Goal: Task Accomplishment & Management: Manage account settings

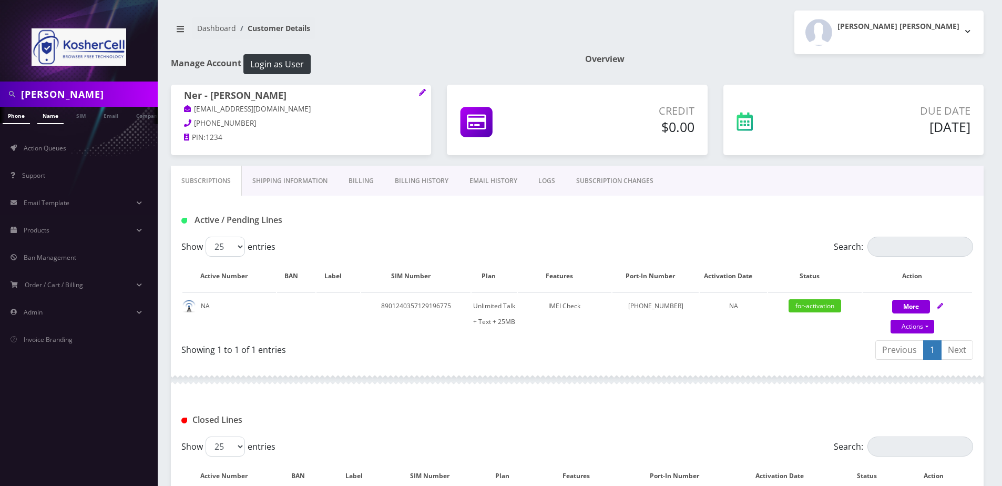
scroll to position [124, 0]
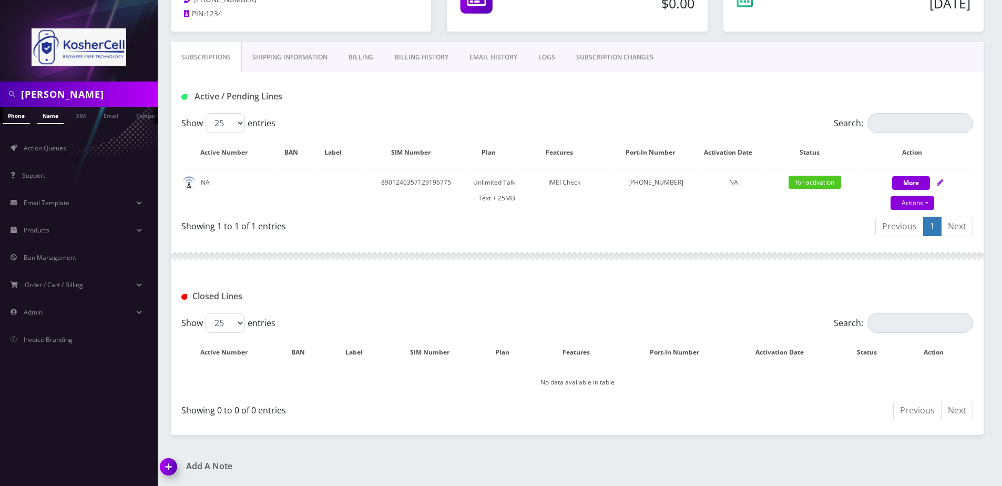
type input "weber"
click at [52, 117] on link "Name" at bounding box center [50, 115] width 26 height 17
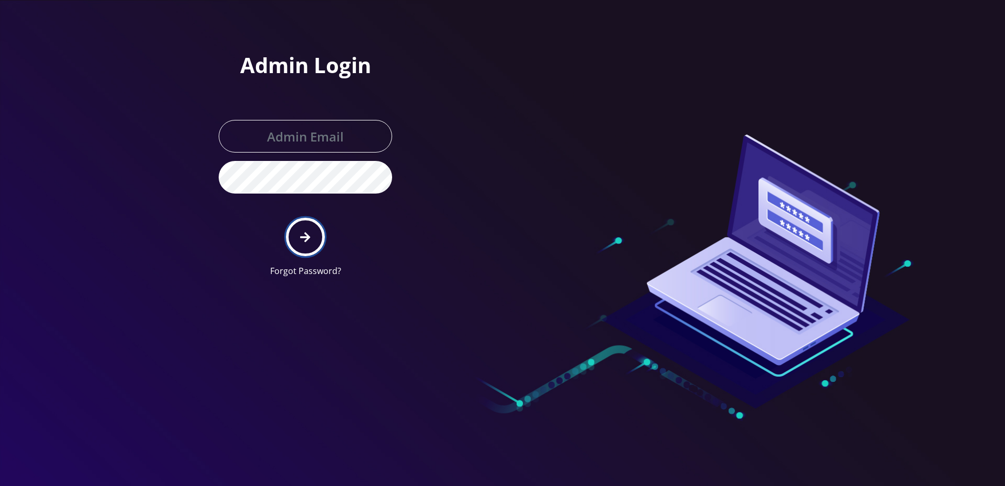
click at [302, 239] on icon "submit" at bounding box center [305, 237] width 10 height 12
type input "[PERSON_NAME][EMAIL_ADDRESS][DOMAIN_NAME]"
click at [302, 239] on icon "submit" at bounding box center [305, 237] width 10 height 12
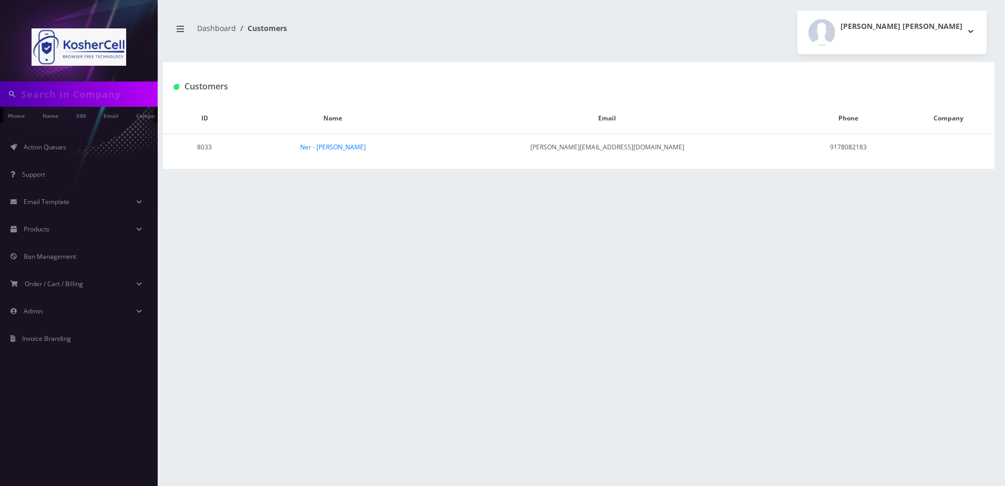
type input "[PERSON_NAME]"
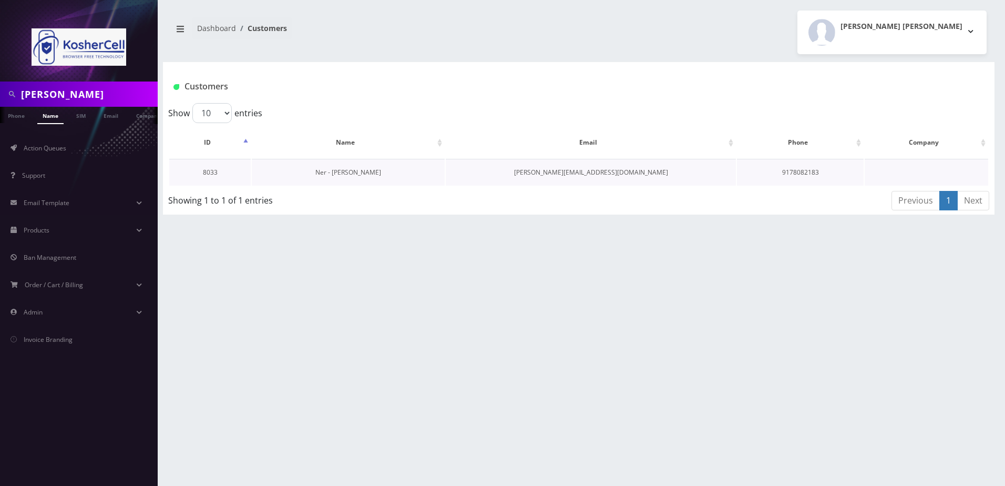
click at [357, 168] on link "Ner - [PERSON_NAME]" at bounding box center [348, 172] width 66 height 9
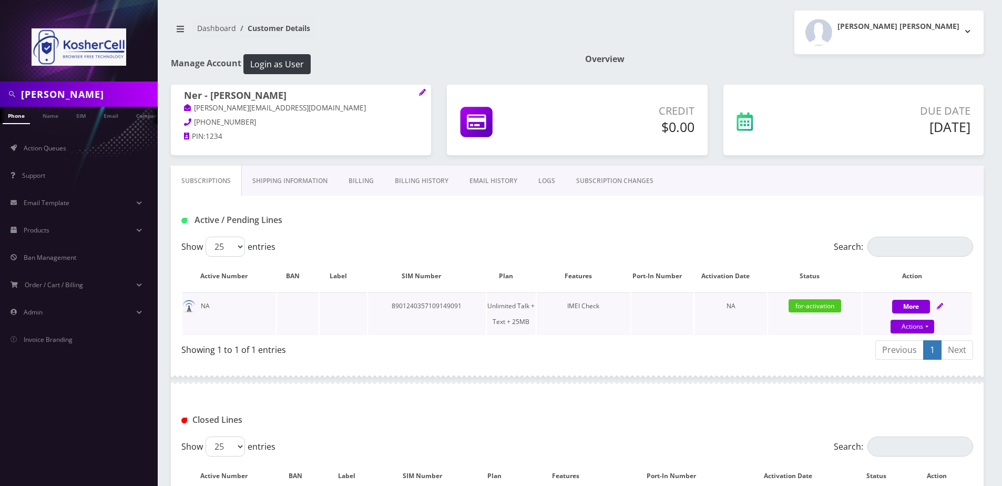
click at [939, 304] on icon at bounding box center [940, 306] width 6 height 6
select select "364"
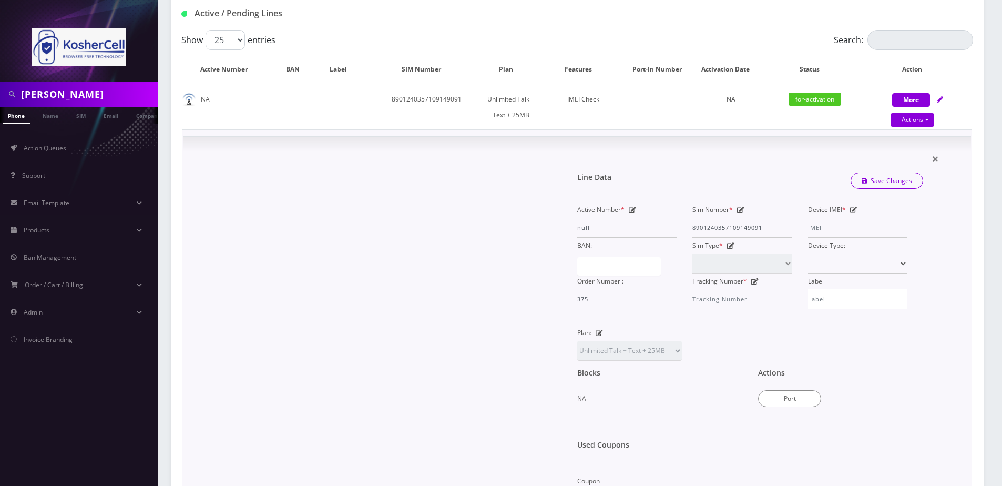
scroll to position [210, 0]
